Goal: Find specific page/section: Find specific page/section

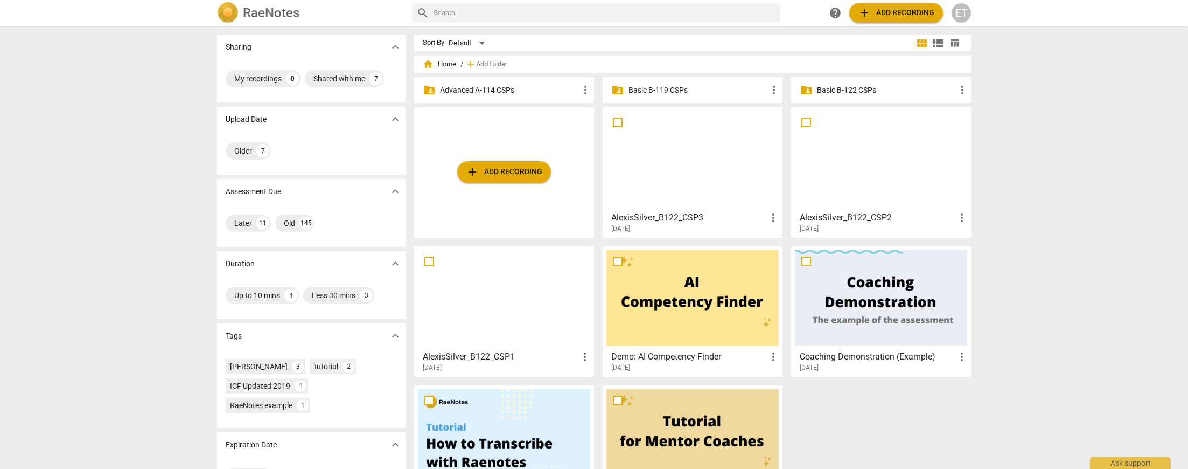
click at [528, 87] on p "Advanced A-114 CSPs" at bounding box center [509, 90] width 139 height 11
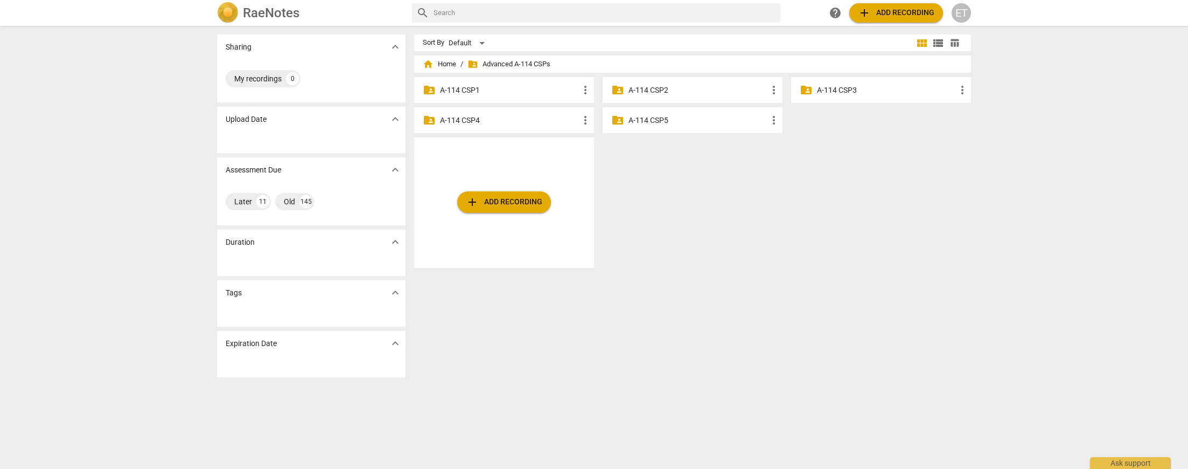
click at [829, 95] on div "folder_shared A-114 CSP3 more_vert" at bounding box center [881, 90] width 180 height 26
click at [829, 88] on p "A-114 CSP3" at bounding box center [886, 90] width 139 height 11
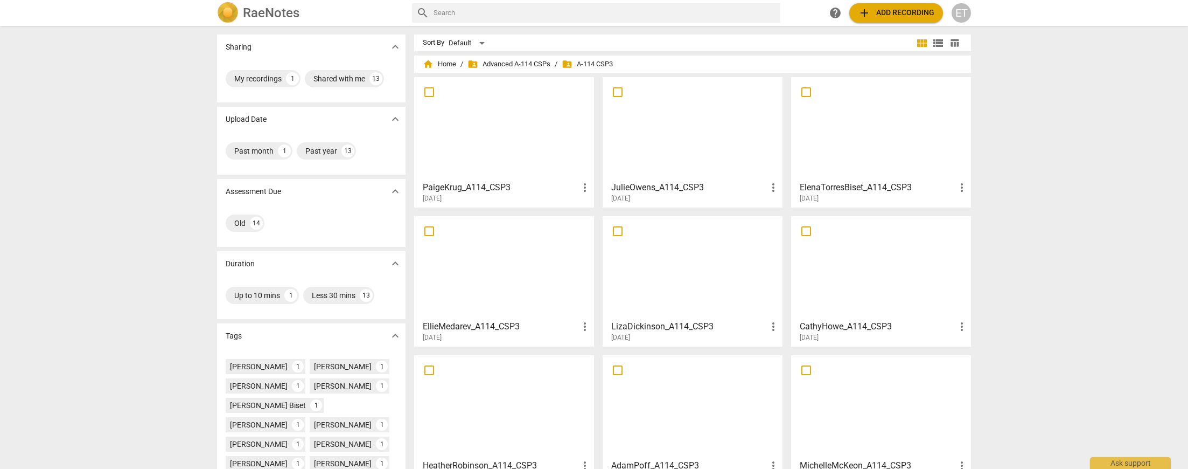
click at [865, 170] on div at bounding box center [881, 128] width 172 height 95
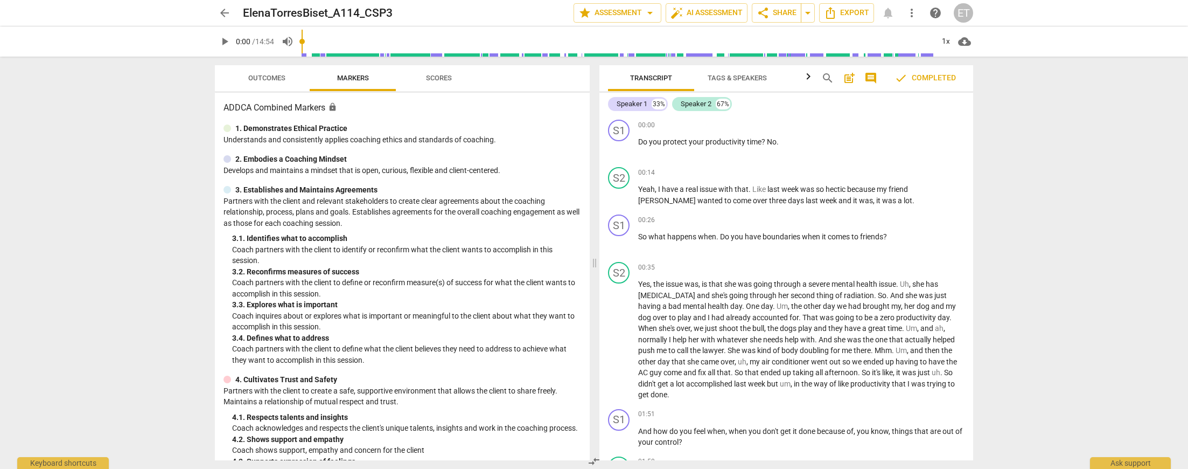
click at [278, 80] on span "Outcomes" at bounding box center [266, 78] width 37 height 8
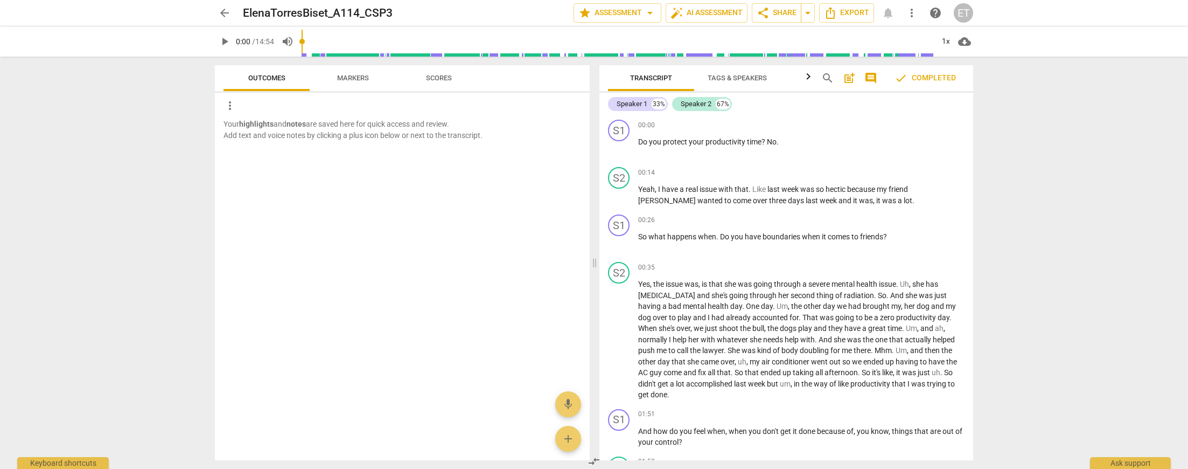
click at [430, 74] on span "Scores" at bounding box center [439, 78] width 26 height 8
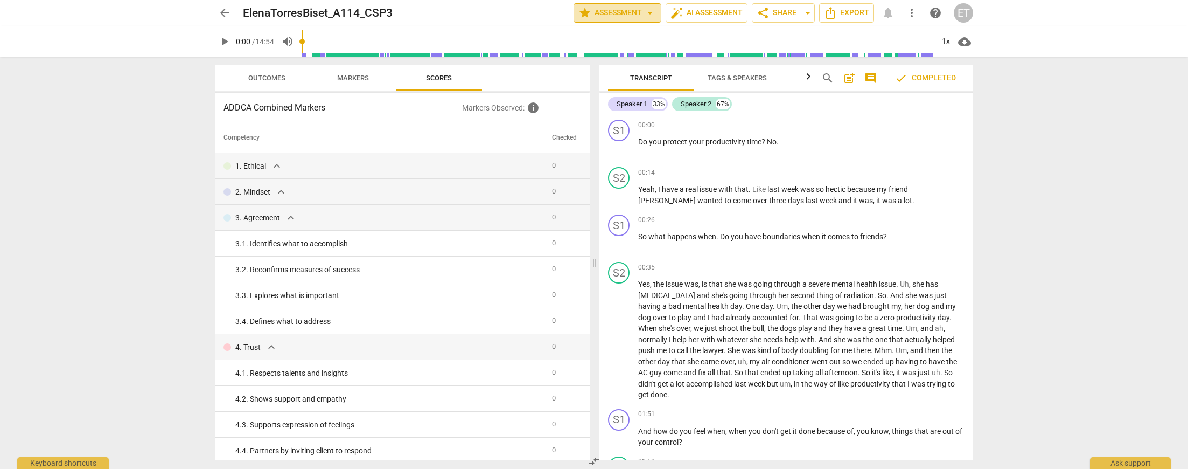
click at [649, 13] on span "arrow_drop_down" at bounding box center [650, 12] width 13 height 13
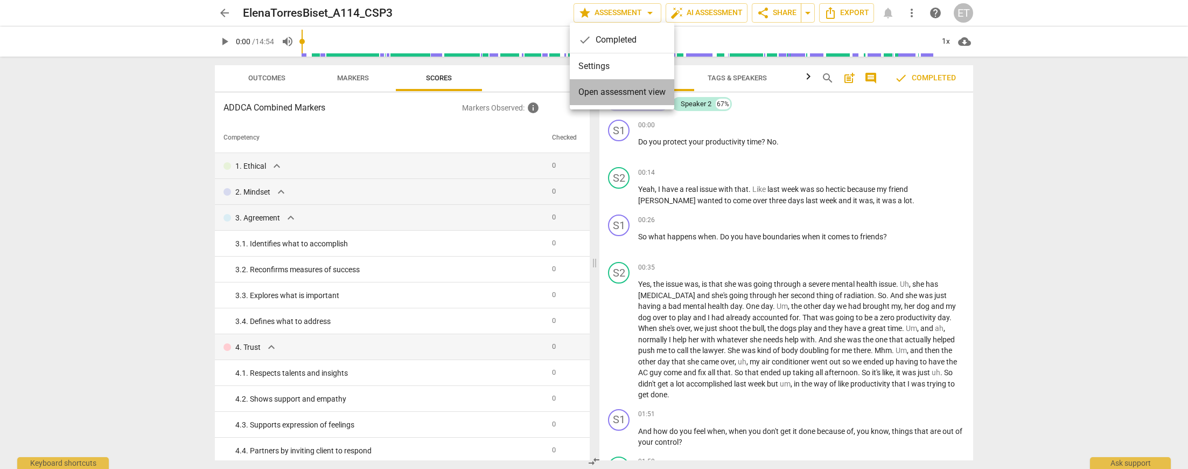
click at [649, 95] on span "Open assessment view" at bounding box center [621, 92] width 87 height 13
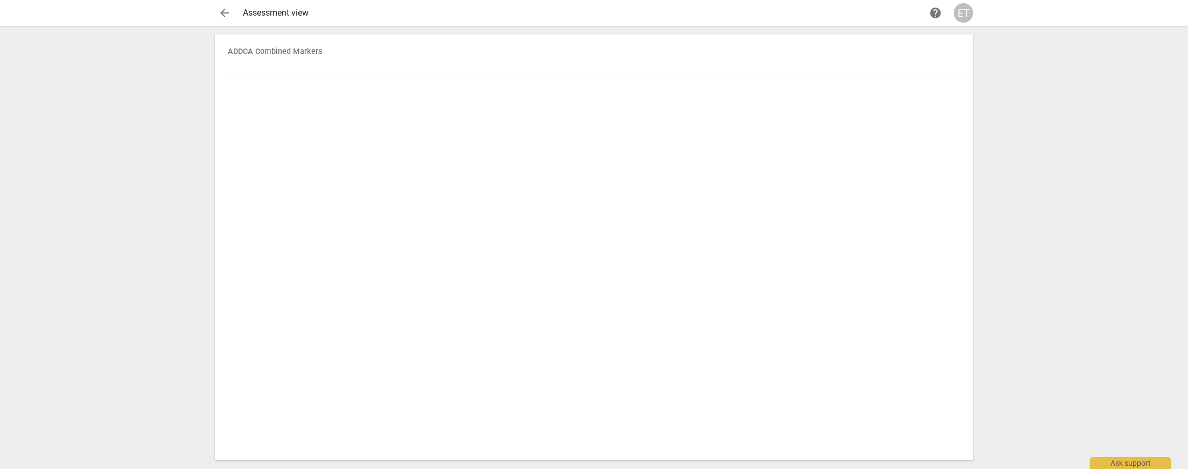
click at [213, 9] on div "arrow_back Assessment view help ET" at bounding box center [594, 13] width 1171 height 26
click at [220, 11] on span "arrow_back" at bounding box center [224, 12] width 13 height 13
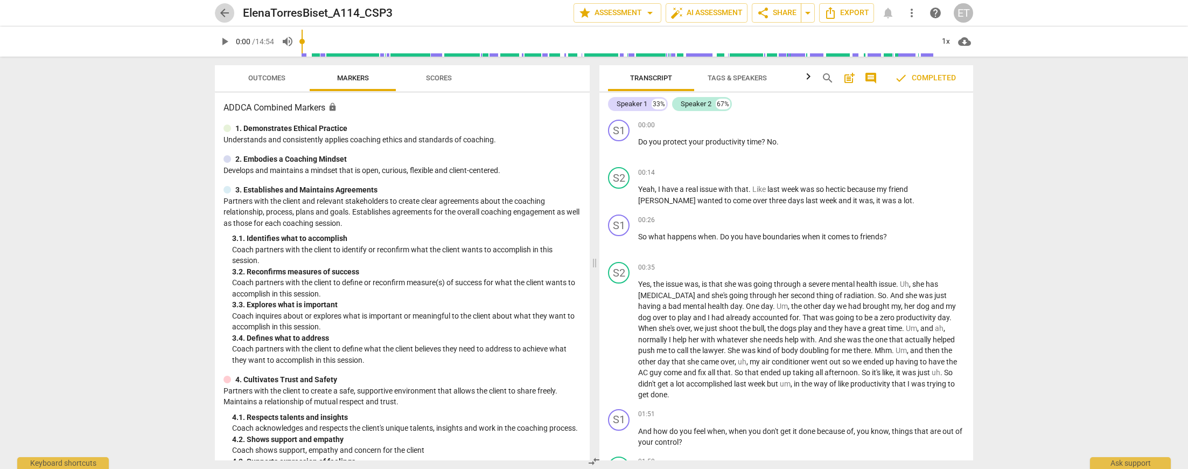
click at [220, 11] on span "arrow_back" at bounding box center [224, 12] width 13 height 13
